Goal: Task Accomplishment & Management: Use online tool/utility

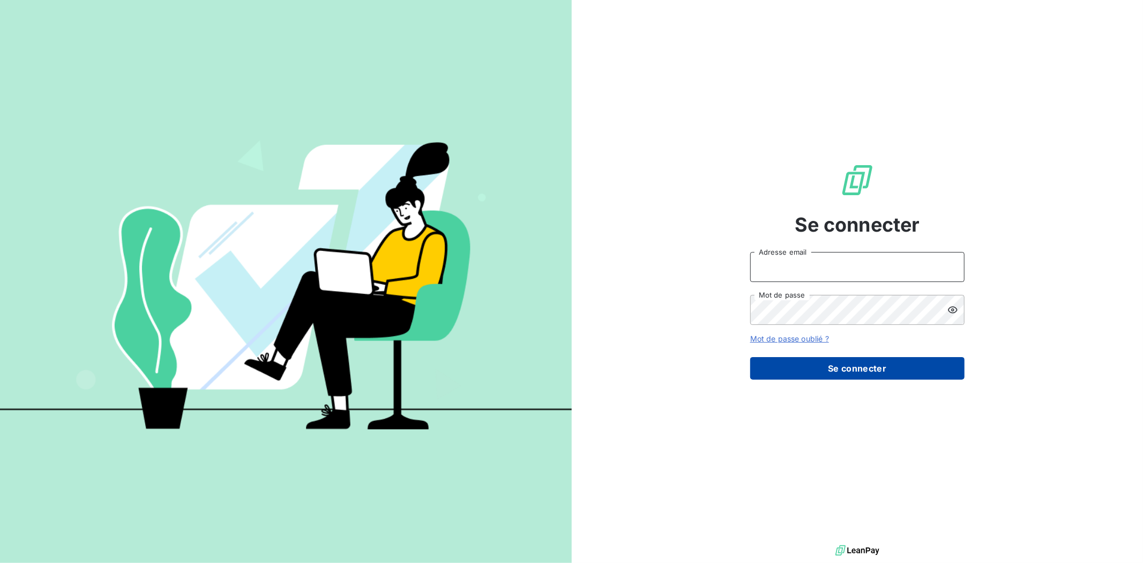
type input "[PERSON_NAME][EMAIL_ADDRESS][PERSON_NAME][DOMAIN_NAME]"
click at [847, 363] on button "Se connecter" at bounding box center [857, 368] width 214 height 23
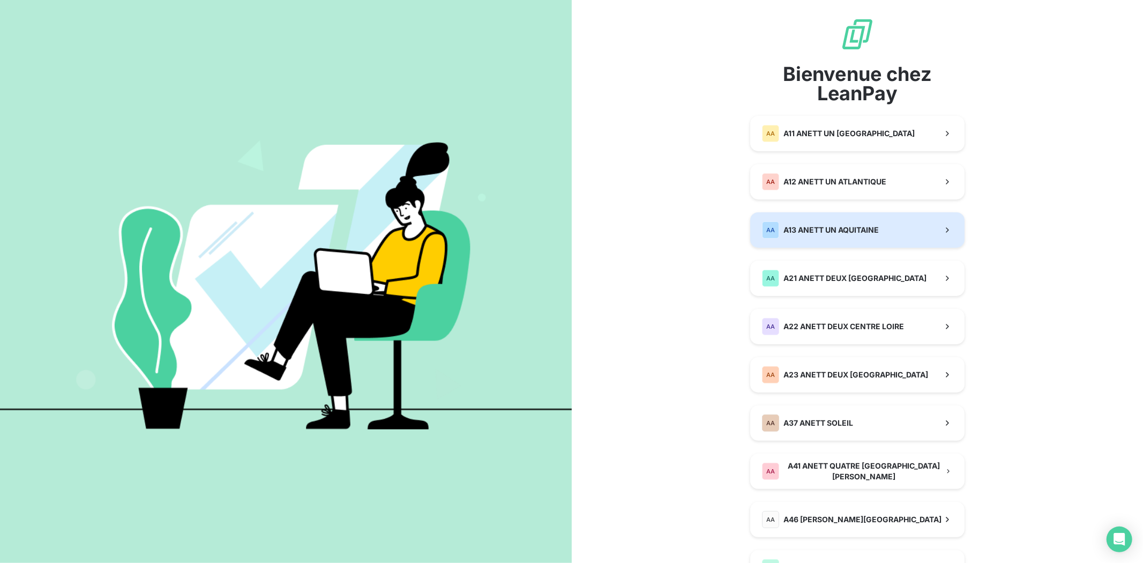
click at [812, 228] on span "A13 ANETT UN AQUITAINE" at bounding box center [830, 229] width 95 height 11
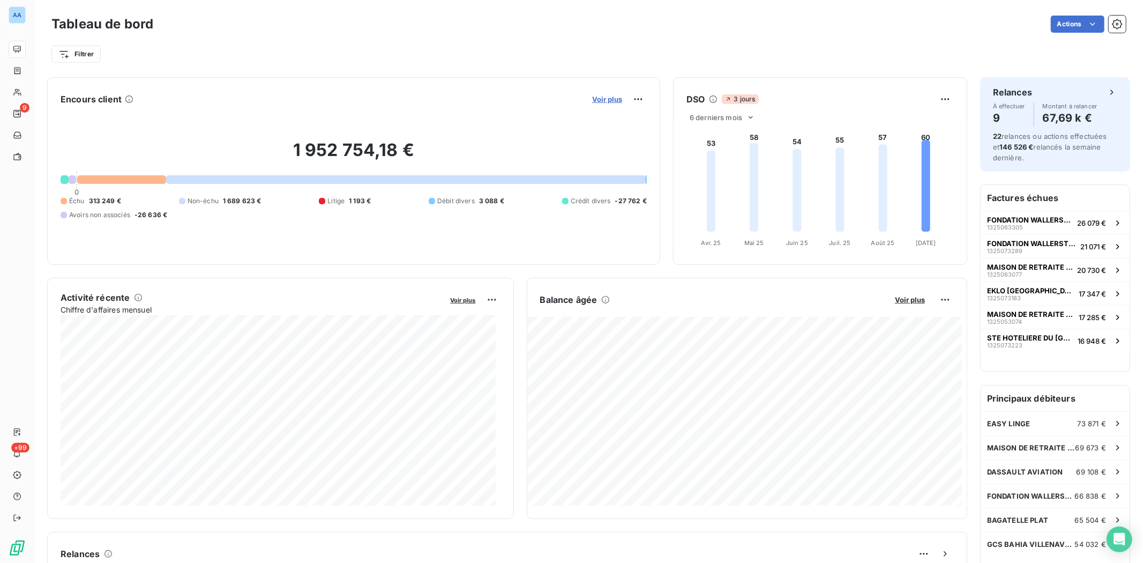
click at [609, 99] on span "Voir plus" at bounding box center [607, 99] width 30 height 9
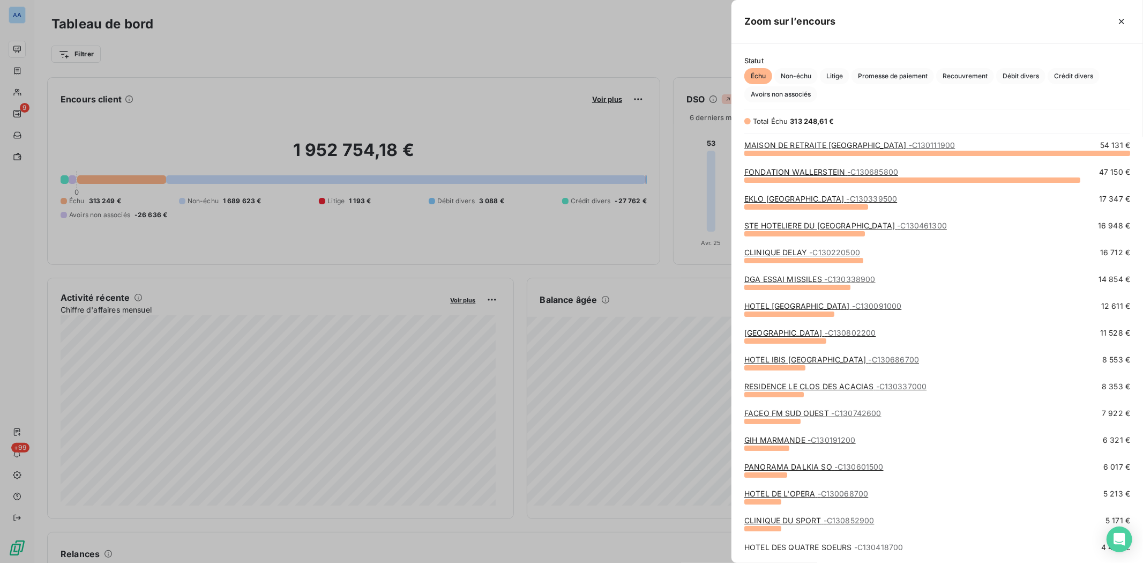
scroll to position [400, 402]
click at [1021, 80] on span "Débit divers" at bounding box center [1020, 76] width 49 height 16
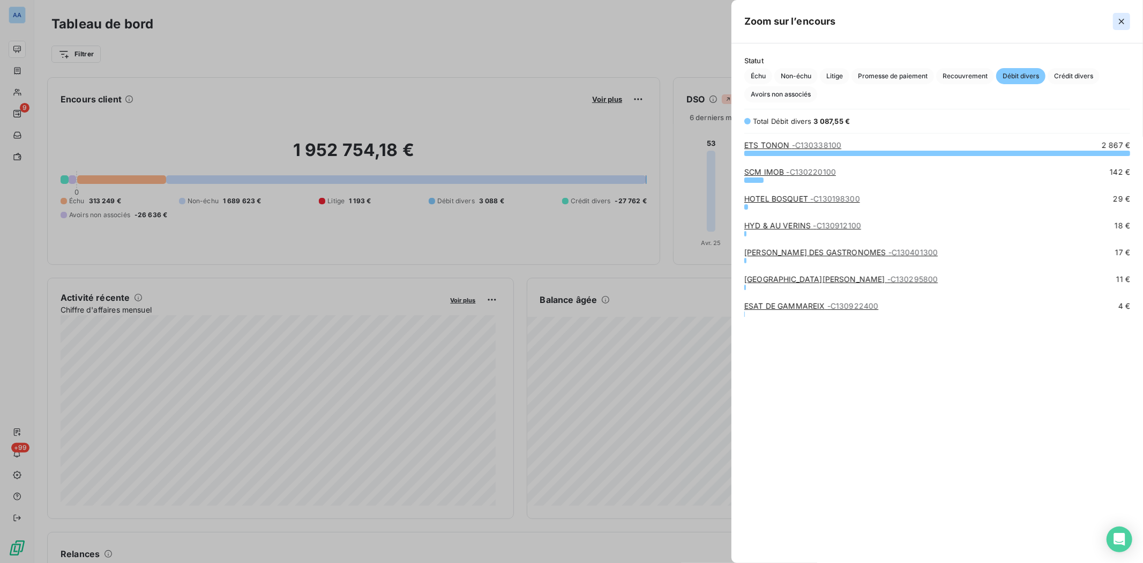
click at [1120, 26] on icon "button" at bounding box center [1121, 21] width 11 height 11
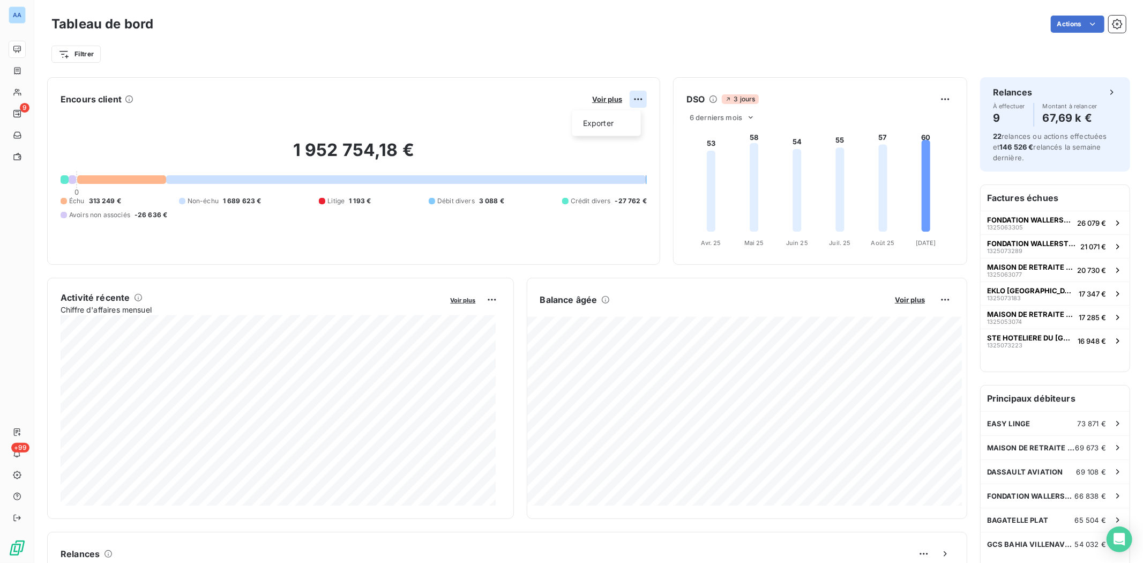
click at [628, 100] on html "AA 9 +99 Tableau de bord Actions Filtrer Encours client Voir plus Exporter 1 95…" at bounding box center [571, 281] width 1143 height 563
click at [598, 121] on div "Exporter" at bounding box center [606, 123] width 60 height 17
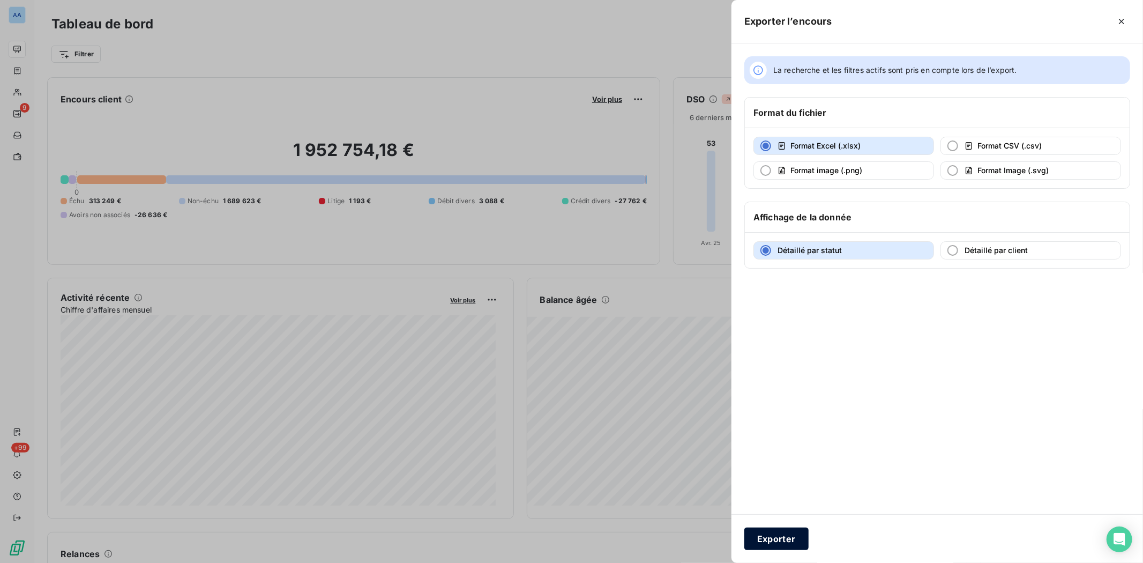
click at [770, 538] on button "Exporter" at bounding box center [776, 538] width 64 height 23
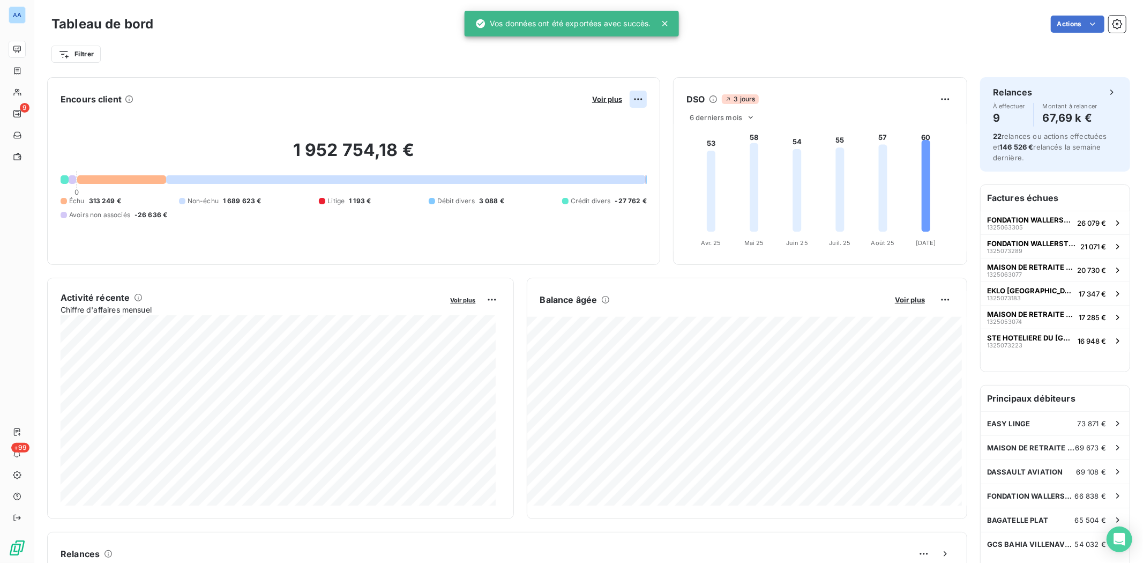
click at [631, 99] on html "AA 9 +99 Tableau de bord Actions Filtrer Encours client Voir plus 1 952 754,18 …" at bounding box center [571, 281] width 1143 height 563
click at [602, 124] on div "Exporter" at bounding box center [606, 123] width 60 height 17
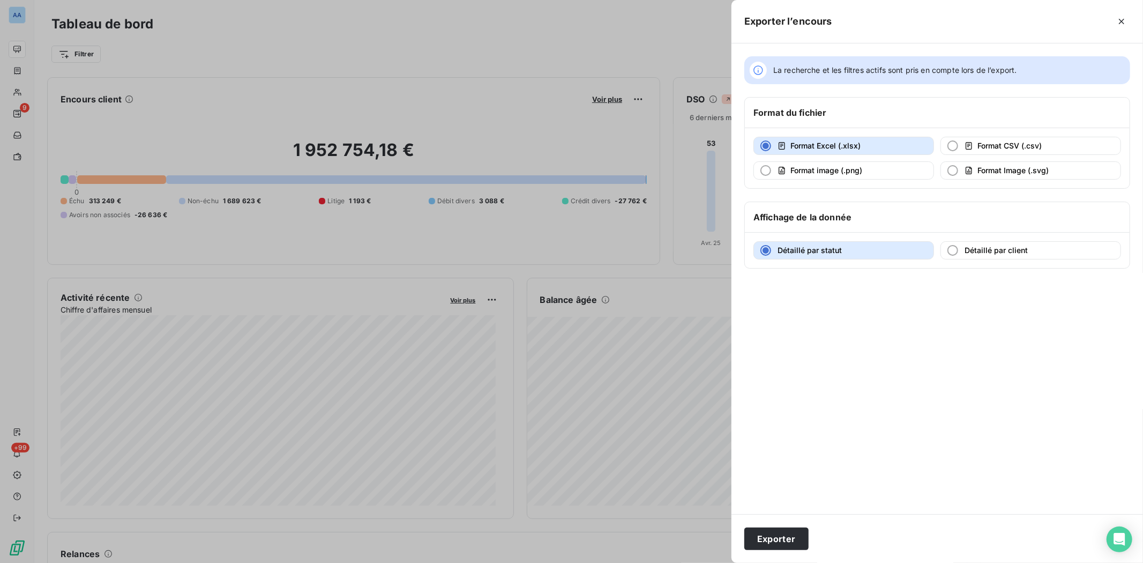
click at [1002, 239] on div "Détaillé par statut Détaillé par client" at bounding box center [937, 250] width 385 height 35
click at [983, 253] on span "Détaillé par client" at bounding box center [995, 249] width 63 height 9
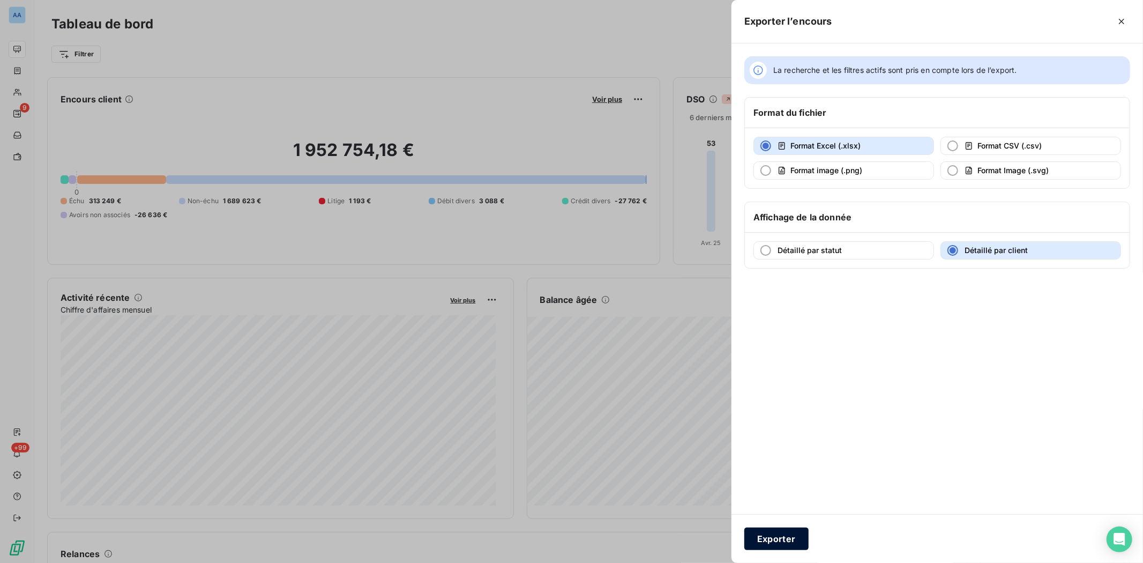
click at [779, 539] on button "Exporter" at bounding box center [776, 538] width 64 height 23
